Goal: Go to known website: Access a specific website the user already knows

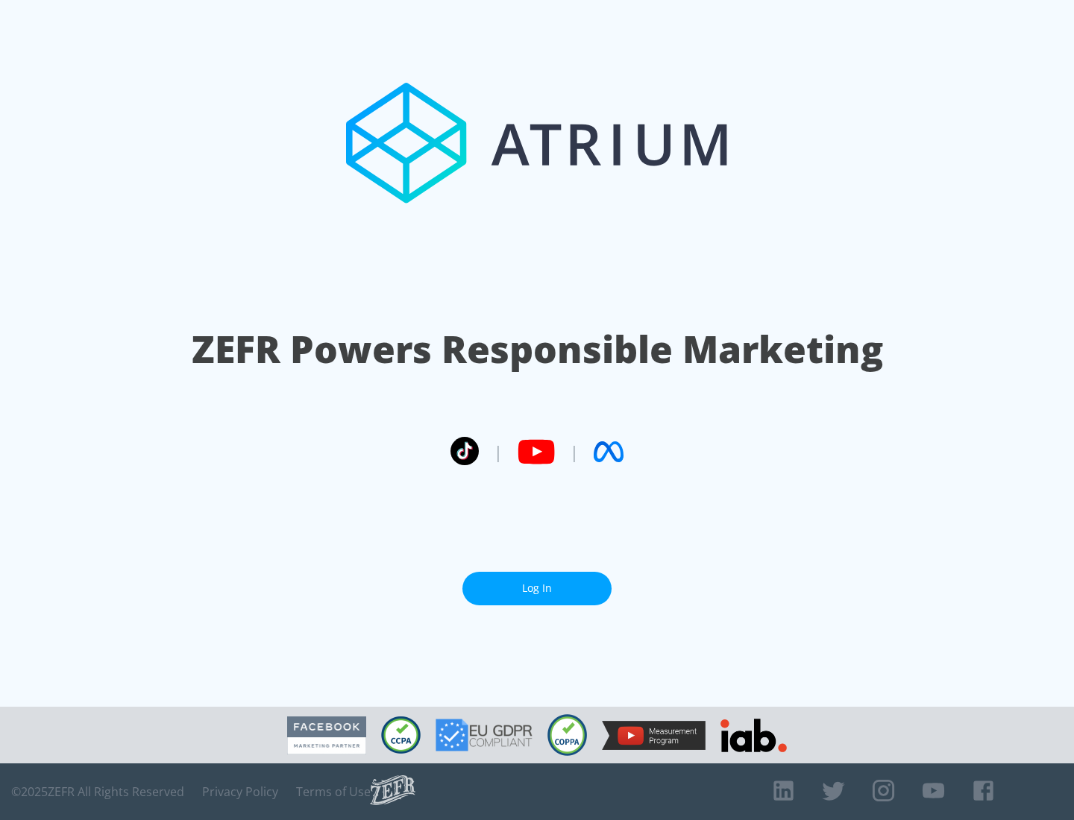
click at [537, 583] on link "Log In" at bounding box center [536, 589] width 149 height 34
